Goal: Transaction & Acquisition: Purchase product/service

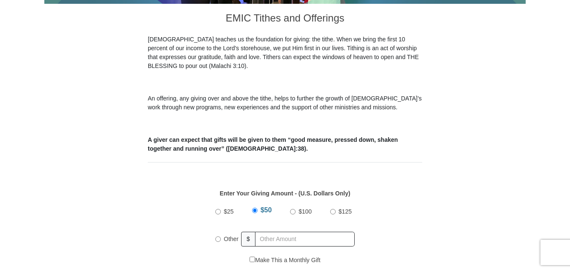
scroll to position [271, 0]
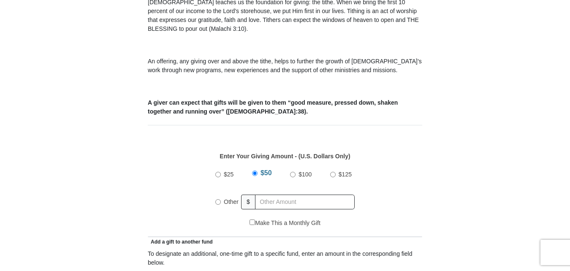
click at [217, 199] on input "Other" at bounding box center [217, 201] width 5 height 5
radio input "true"
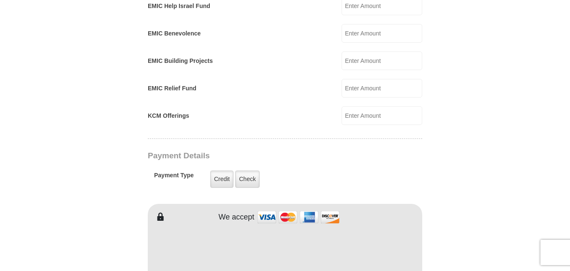
scroll to position [554, 0]
type input "194.00"
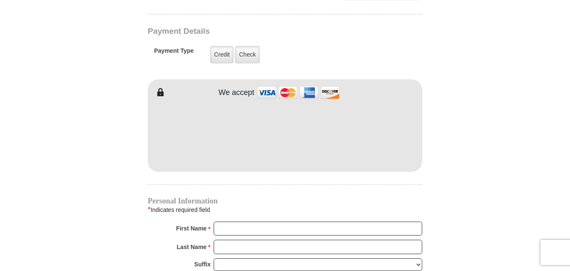
scroll to position [678, 0]
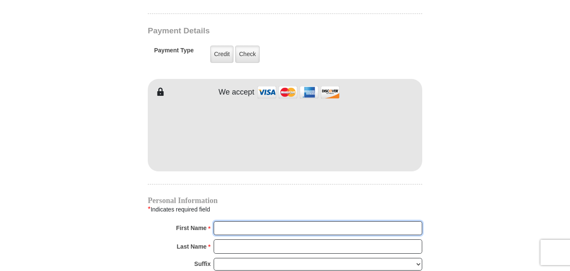
click at [258, 221] on input "First Name *" at bounding box center [318, 228] width 209 height 14
type input "[PERSON_NAME]"
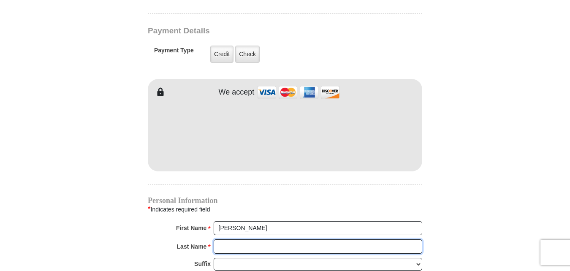
type input "Rose"
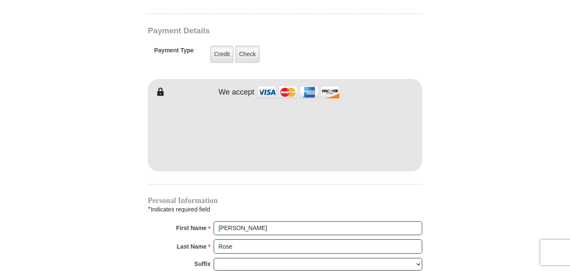
type input "[EMAIL_ADDRESS][DOMAIN_NAME]"
type input "[STREET_ADDRESS]"
type input "[PERSON_NAME]"
select select "[GEOGRAPHIC_DATA]"
type input "76036"
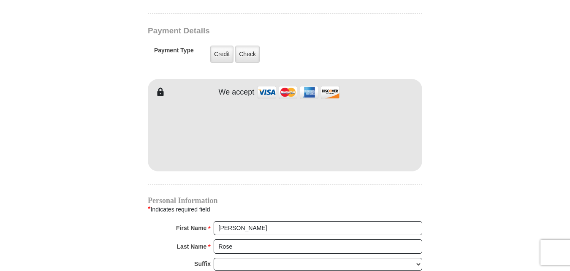
type input "4695004031"
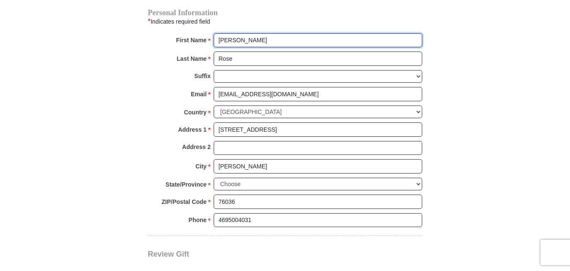
scroll to position [864, 0]
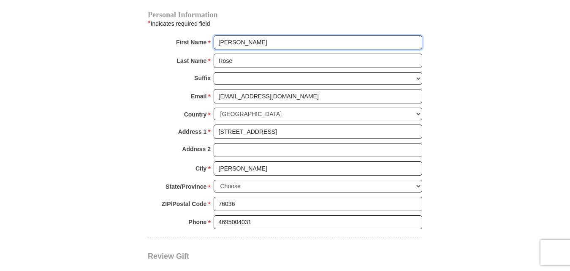
type input "[PERSON_NAME]"
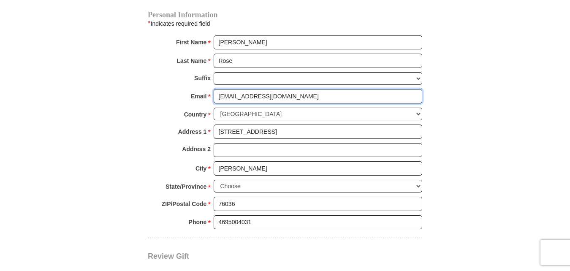
click at [280, 89] on input "[EMAIL_ADDRESS][DOMAIN_NAME]" at bounding box center [318, 96] width 209 height 14
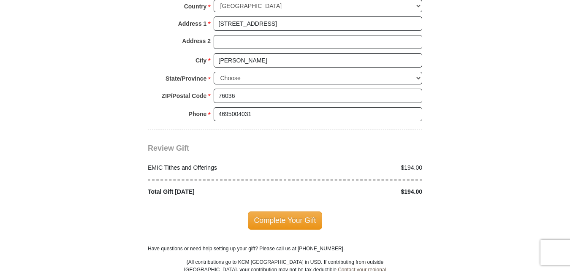
scroll to position [973, 0]
type input "[EMAIL_ADDRESS][DOMAIN_NAME]"
click at [304, 211] on span "Complete Your Gift" at bounding box center [285, 220] width 75 height 18
